Goal: Task Accomplishment & Management: Use online tool/utility

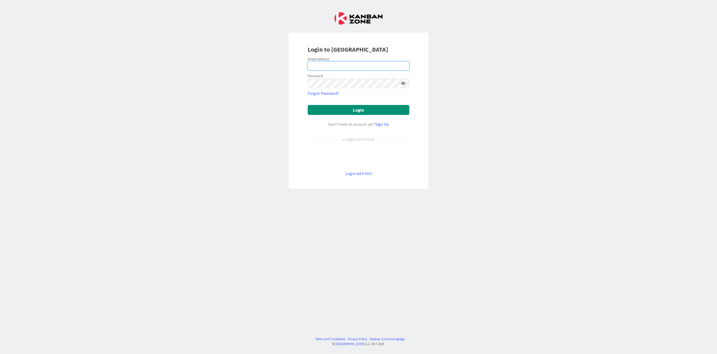
click at [339, 62] on input "email" at bounding box center [359, 65] width 102 height 9
type input "[EMAIL_ADDRESS][PERSON_NAME][DOMAIN_NAME]"
click at [308, 105] on button "Login" at bounding box center [359, 110] width 102 height 10
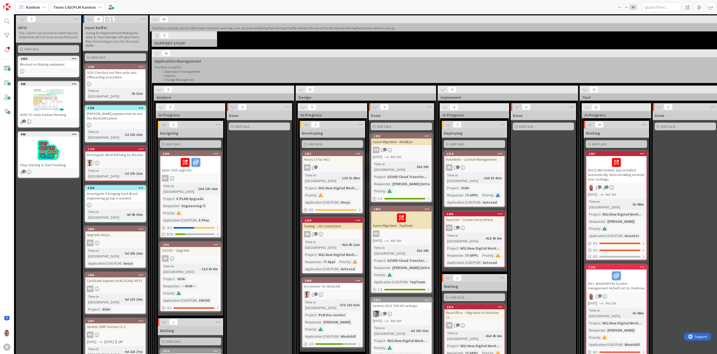
click at [127, 151] on div "Investigate Windchill hang by Blocker" at bounding box center [115, 154] width 60 height 7
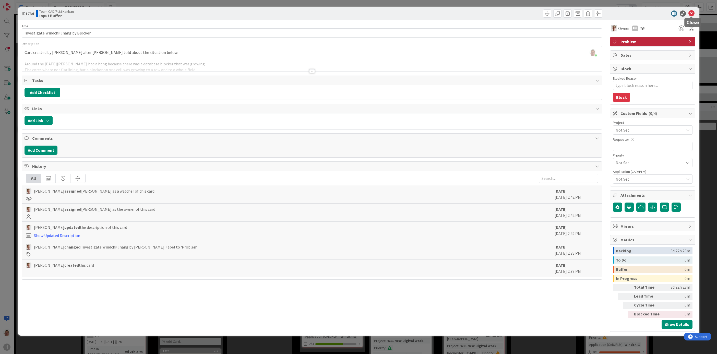
click at [692, 12] on icon at bounding box center [692, 13] width 6 height 6
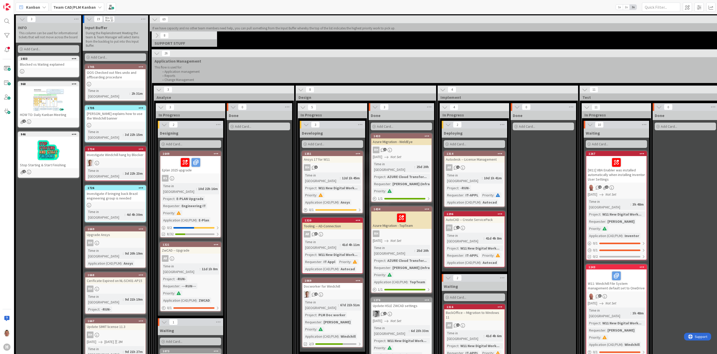
click at [140, 147] on icon at bounding box center [141, 149] width 5 height 4
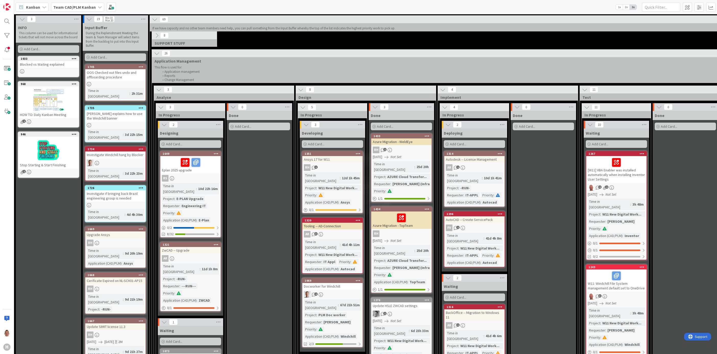
click at [118, 74] on div "OOS Checked out files undo and offboarding procedure" at bounding box center [115, 74] width 60 height 11
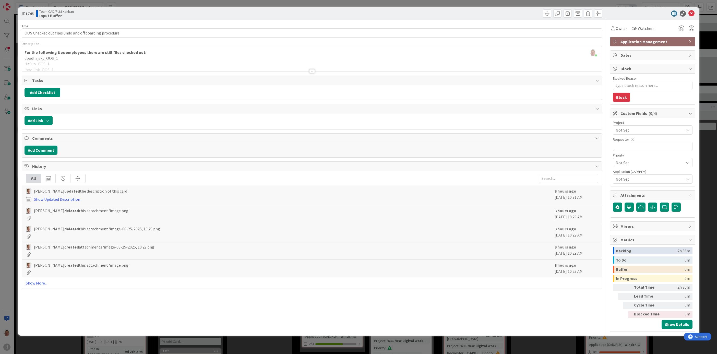
click at [104, 61] on div at bounding box center [312, 65] width 580 height 13
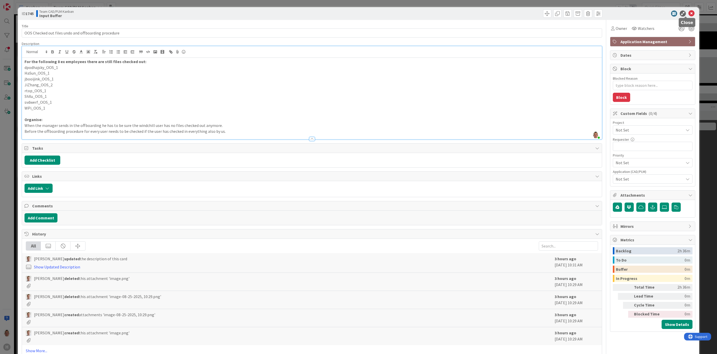
click at [689, 13] on icon at bounding box center [692, 13] width 6 height 6
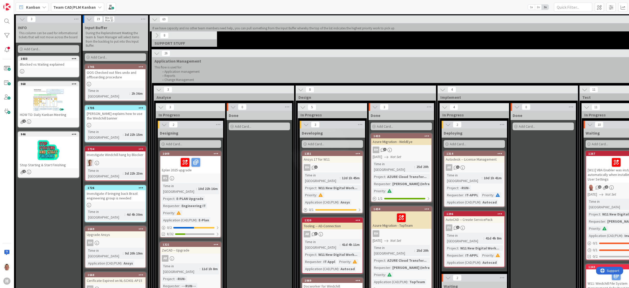
click at [142, 65] on icon at bounding box center [141, 67] width 5 height 4
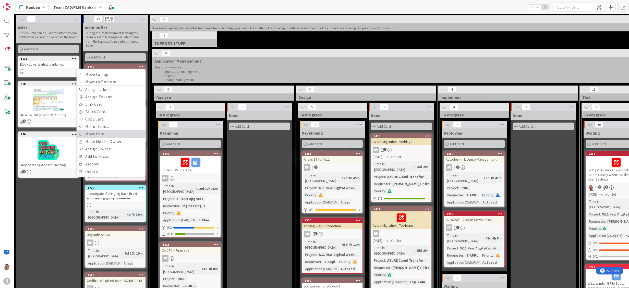
click at [112, 133] on link "Move Card..." at bounding box center [111, 133] width 69 height 7
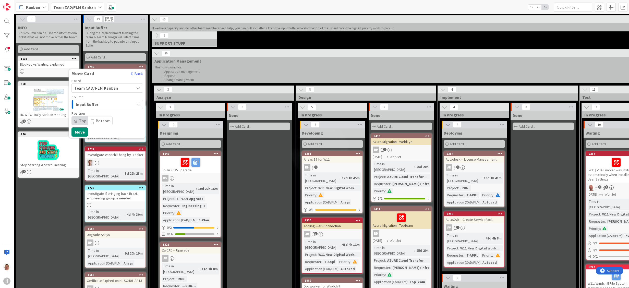
click at [113, 87] on span "Team CAD/PLM Kanban" at bounding box center [96, 88] width 44 height 5
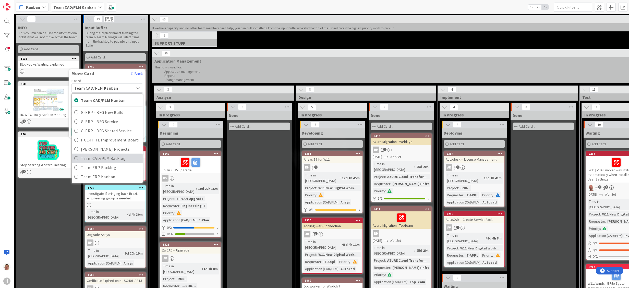
click at [114, 156] on span "Team CAD/PLM Backlog" at bounding box center [110, 159] width 59 height 8
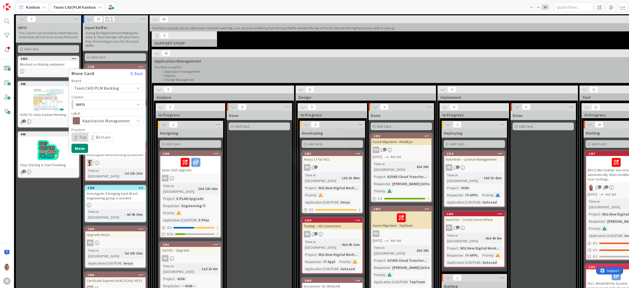
click at [106, 102] on span "INFO" at bounding box center [95, 104] width 38 height 7
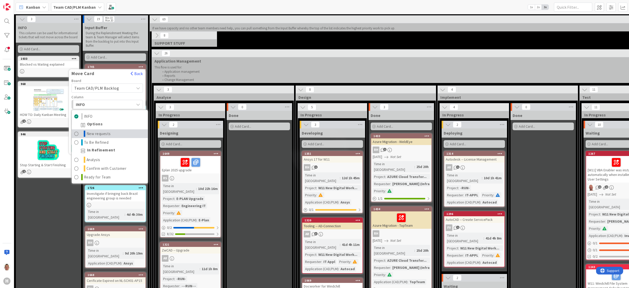
click at [107, 134] on span "New requests" at bounding box center [99, 134] width 24 height 6
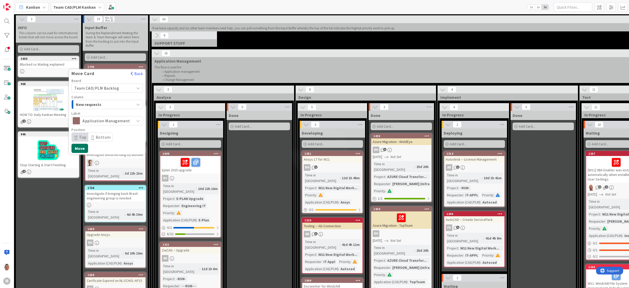
click at [83, 147] on button "Move" at bounding box center [80, 148] width 17 height 9
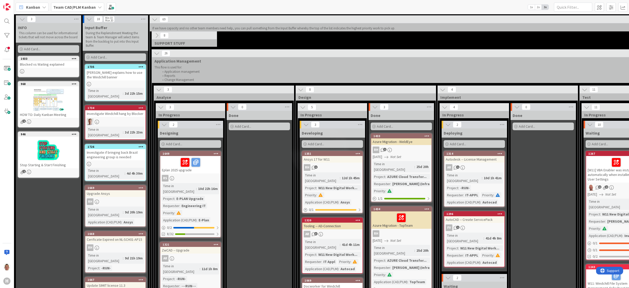
click at [159, 33] on icon at bounding box center [157, 36] width 6 height 6
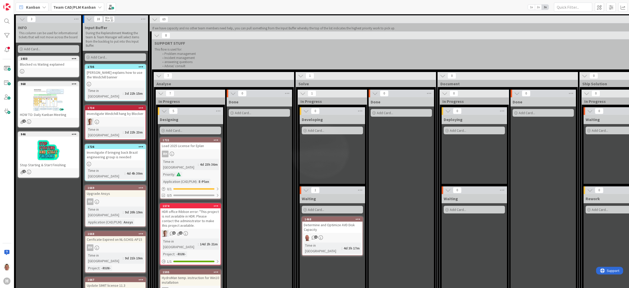
click at [157, 34] on icon at bounding box center [157, 36] width 6 height 6
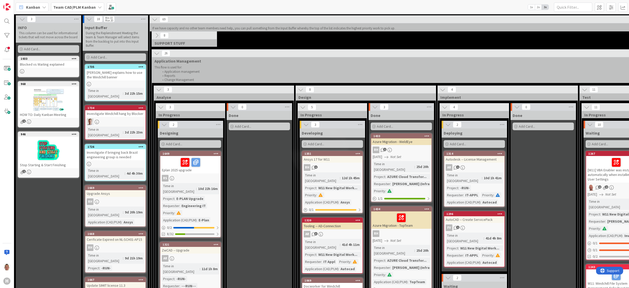
click at [157, 36] on icon at bounding box center [157, 36] width 6 height 6
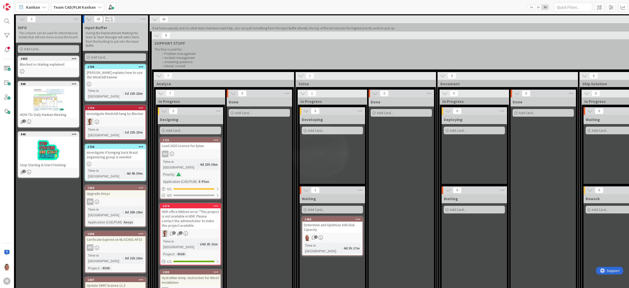
click at [158, 38] on button at bounding box center [157, 35] width 7 height 7
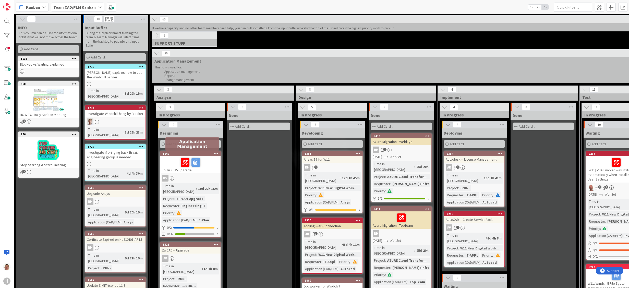
click at [167, 154] on div "1649" at bounding box center [192, 154] width 58 height 4
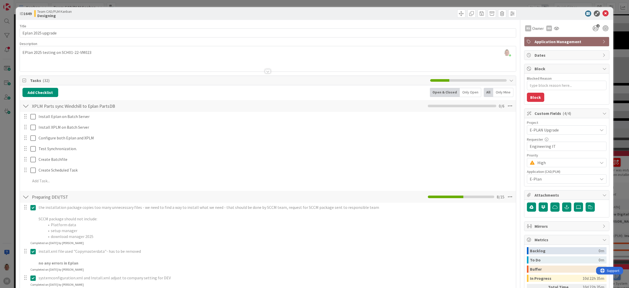
click at [601, 12] on div at bounding box center [564, 13] width 90 height 6
click at [603, 14] on icon at bounding box center [606, 13] width 6 height 6
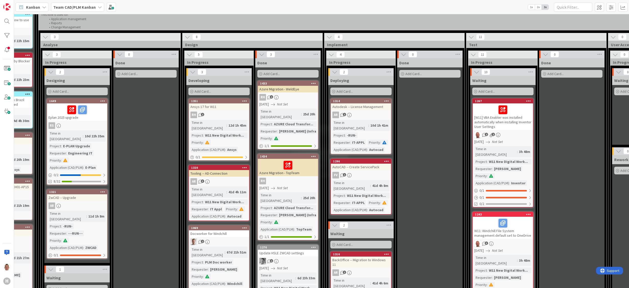
scroll to position [51, 113]
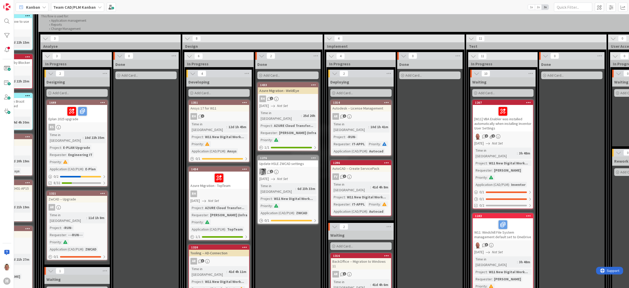
drag, startPoint x: 291, startPoint y: 83, endPoint x: 285, endPoint y: 83, distance: 6.4
click at [285, 83] on link "1433 Azure Migration - WeldEye RH 1 [DATE] Not Set Time in Column : 25d 20h Pro…" at bounding box center [288, 116] width 61 height 69
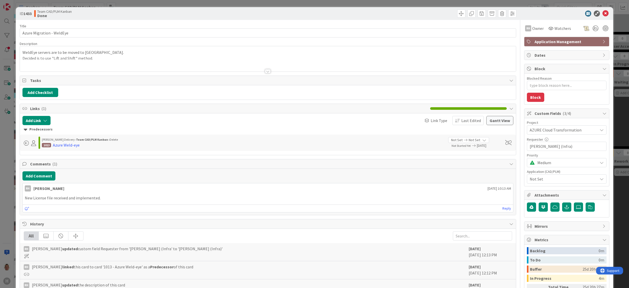
click at [284, 84] on span "Tasks" at bounding box center [268, 80] width 477 height 6
type textarea "x"
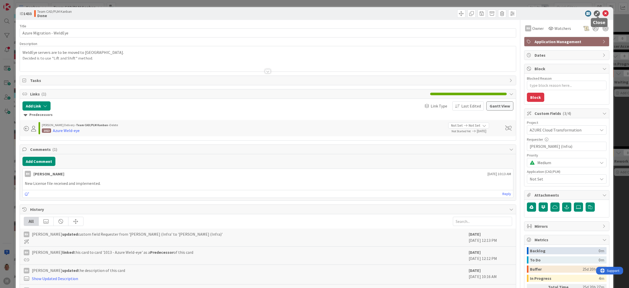
click at [603, 13] on icon at bounding box center [606, 13] width 6 height 6
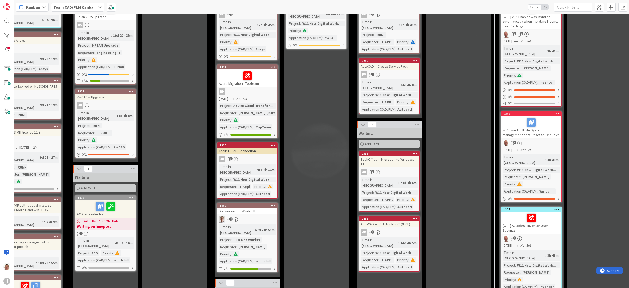
scroll to position [0, 85]
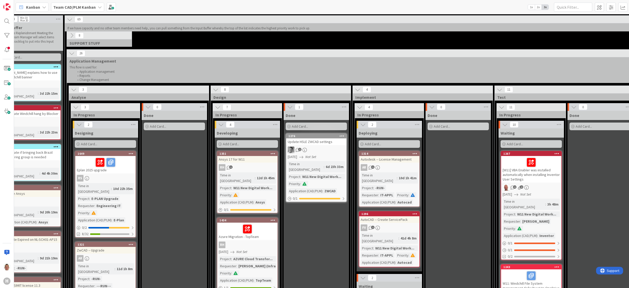
click at [72, 53] on icon at bounding box center [72, 54] width 6 height 6
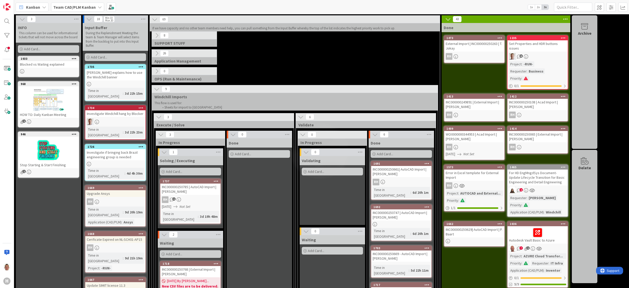
scroll to position [0, 0]
click at [157, 34] on icon at bounding box center [157, 36] width 6 height 6
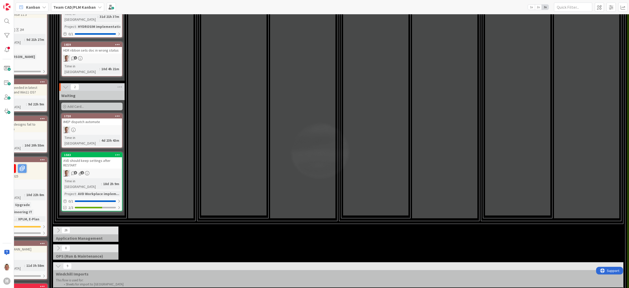
scroll to position [255, 99]
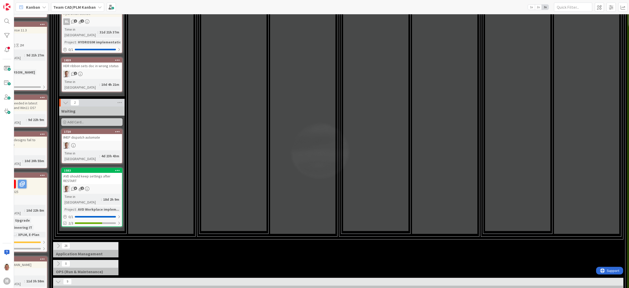
click at [60, 243] on icon at bounding box center [58, 246] width 6 height 6
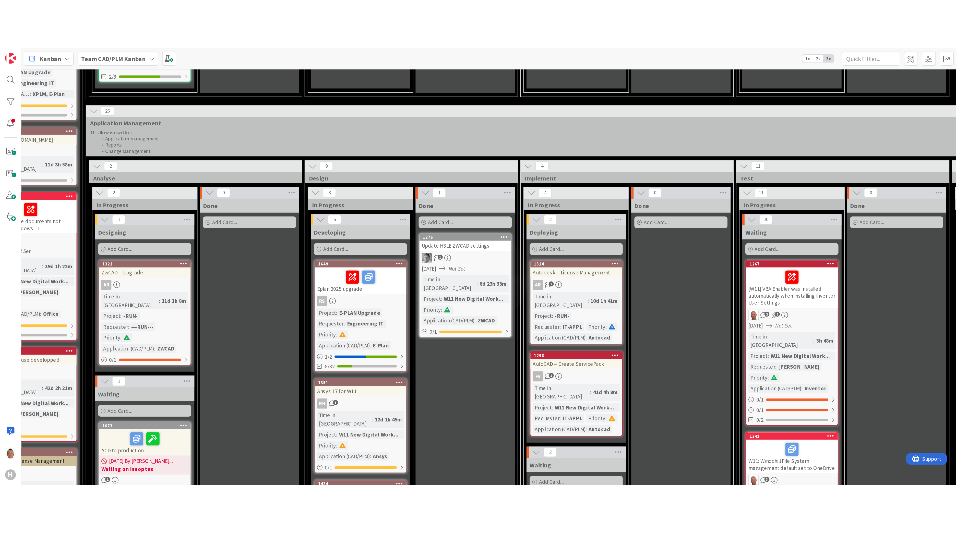
scroll to position [460, 96]
